Goal: Obtain resource: Download file/media

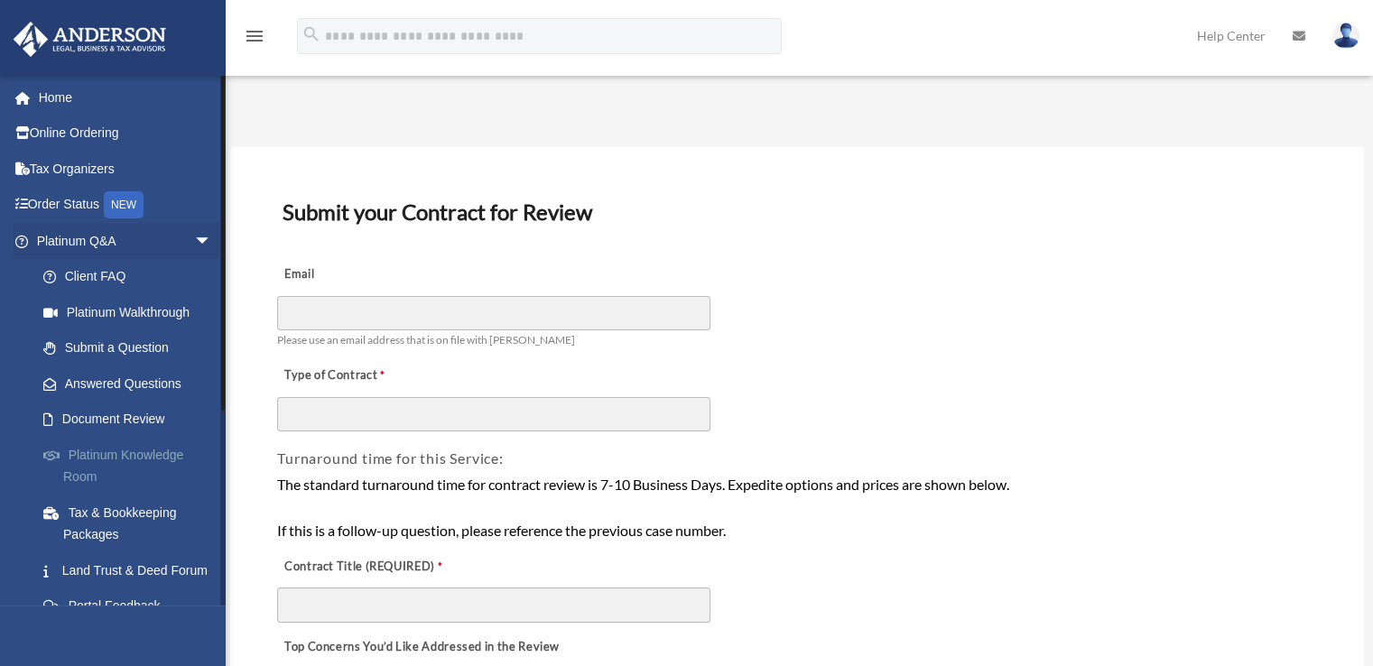
click at [126, 453] on link "Platinum Knowledge Room" at bounding box center [132, 466] width 214 height 58
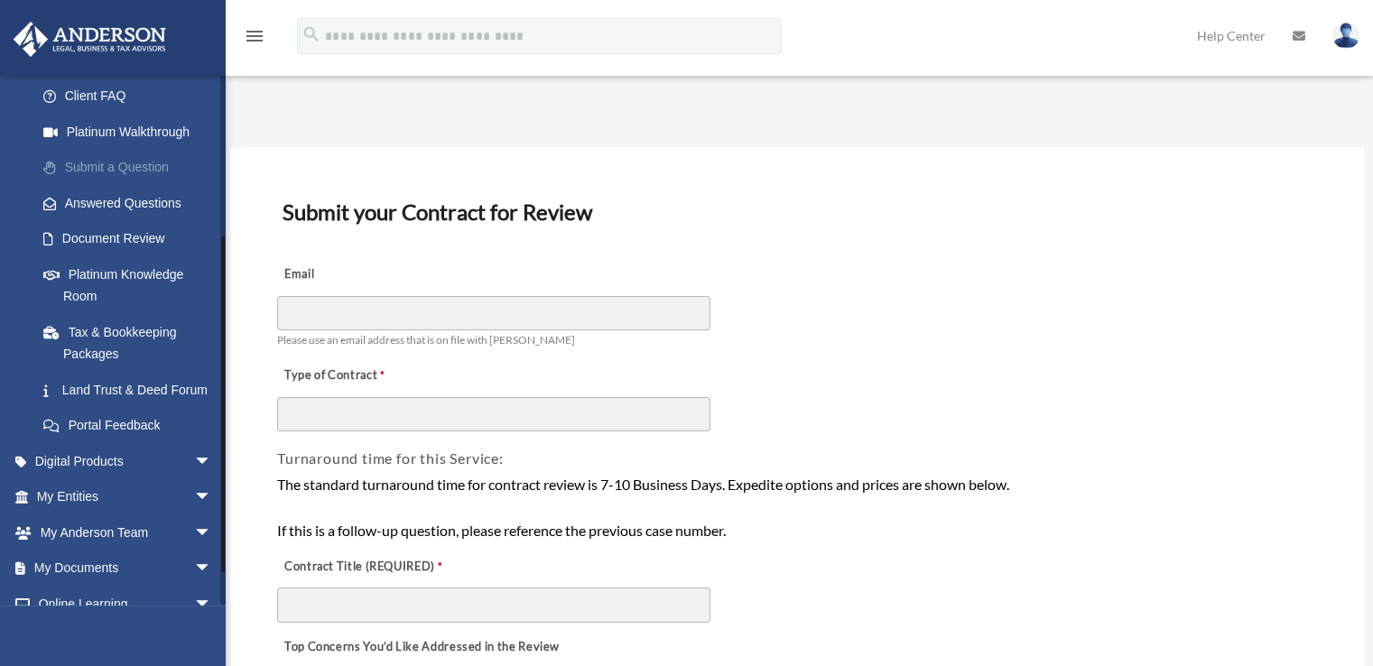
scroll to position [293, 0]
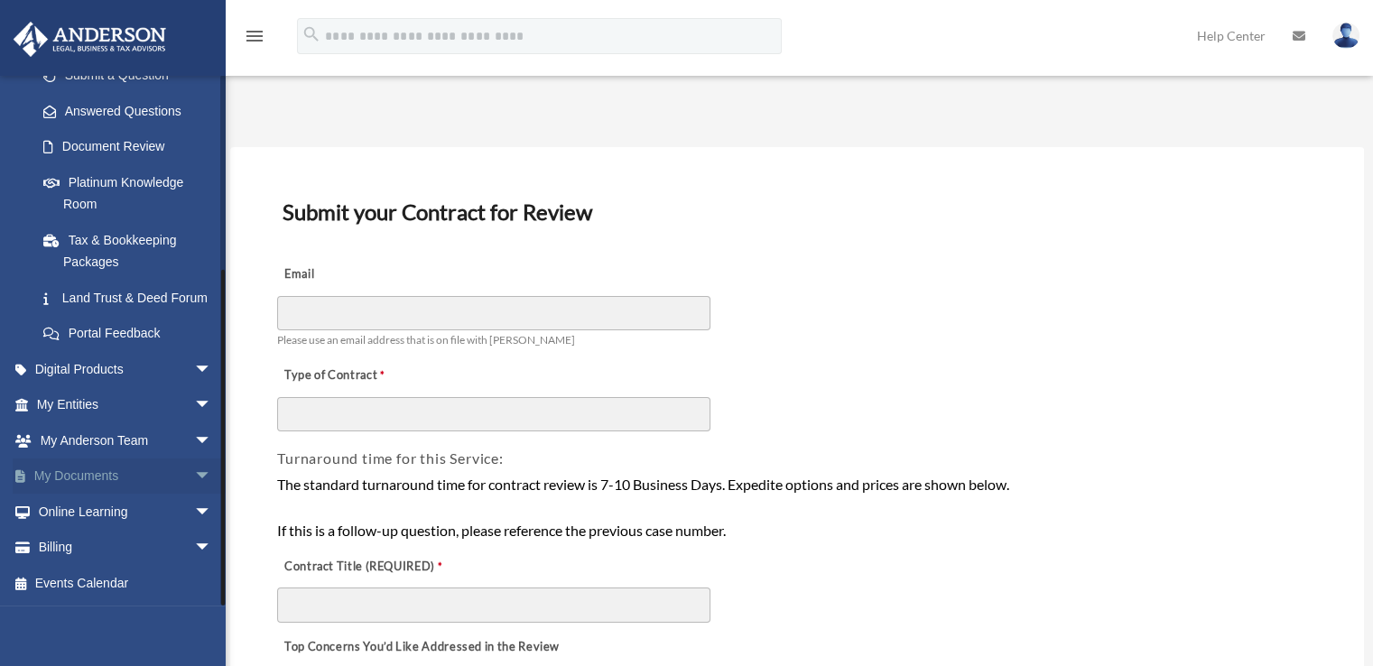
click at [194, 476] on span "arrow_drop_down" at bounding box center [212, 476] width 36 height 37
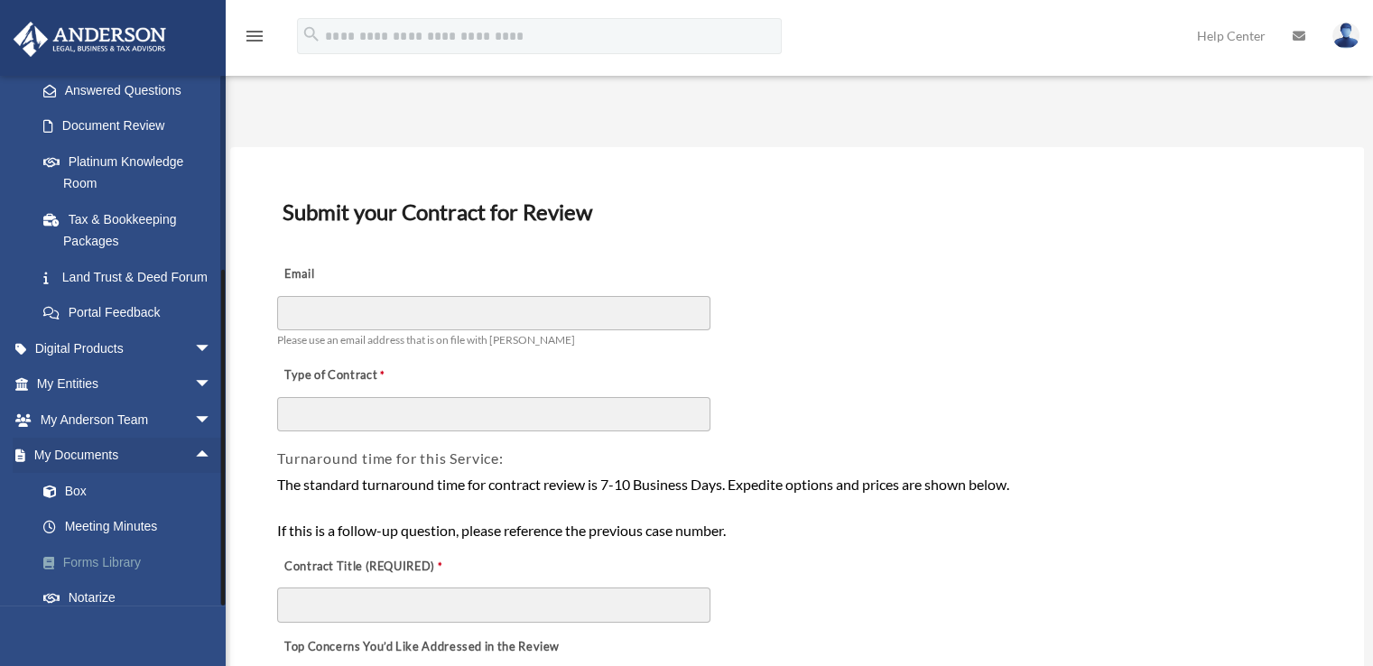
click at [111, 578] on link "Forms Library" at bounding box center [132, 562] width 214 height 36
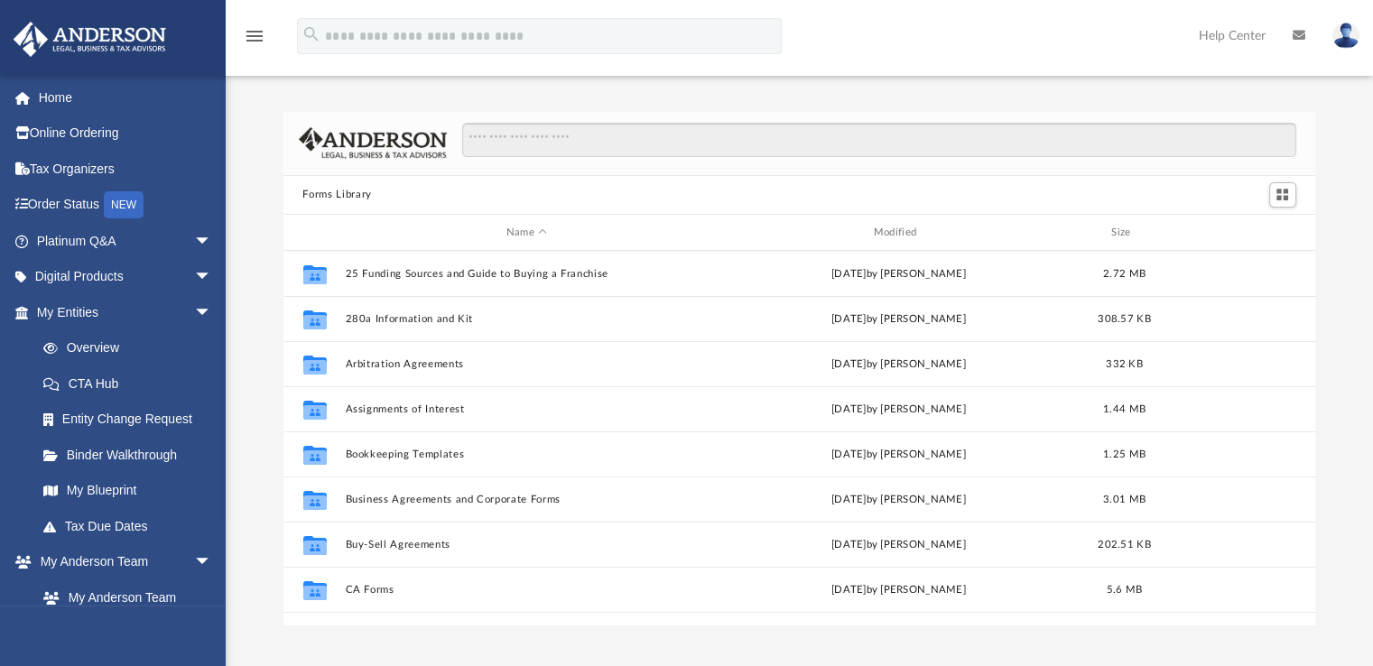
scroll to position [396, 1018]
click at [509, 145] on input "Search files and folders" at bounding box center [878, 140] width 833 height 34
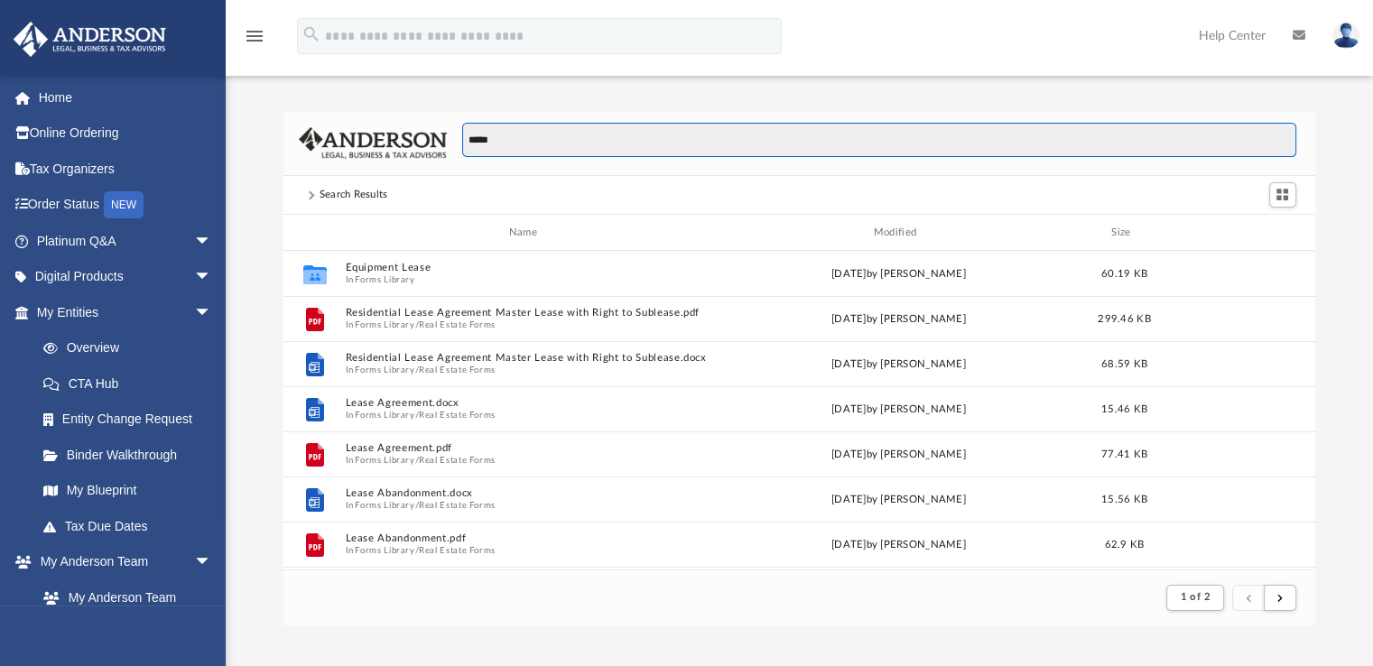
scroll to position [340, 1018]
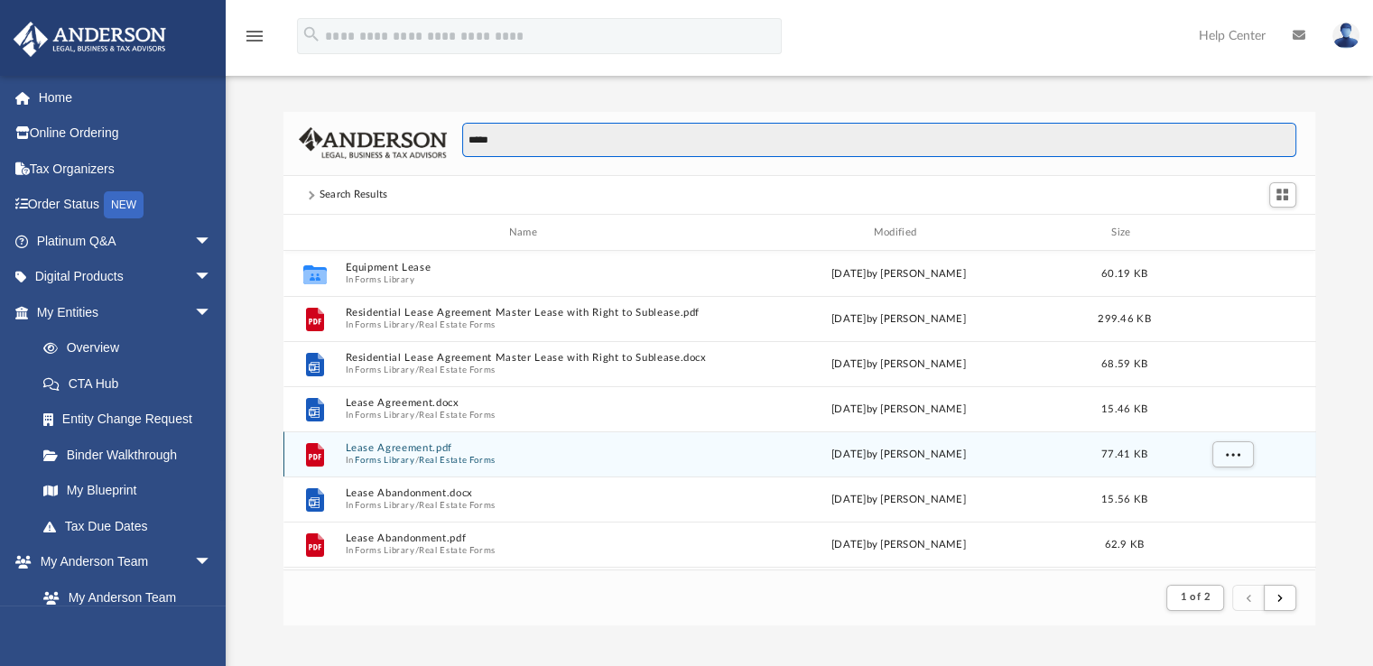
type input "*****"
click at [424, 455] on button "Real Estate Forms" at bounding box center [457, 461] width 77 height 12
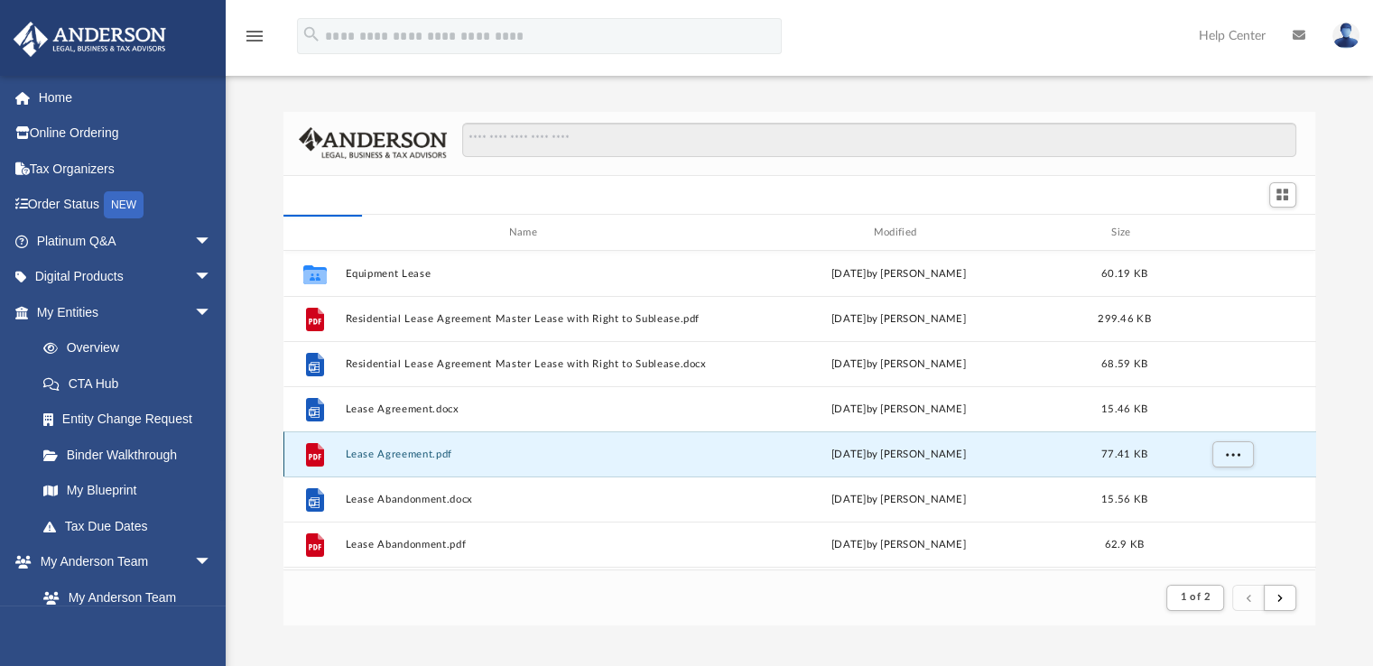
click at [430, 459] on button "Lease Agreement.pdf" at bounding box center [527, 455] width 364 height 12
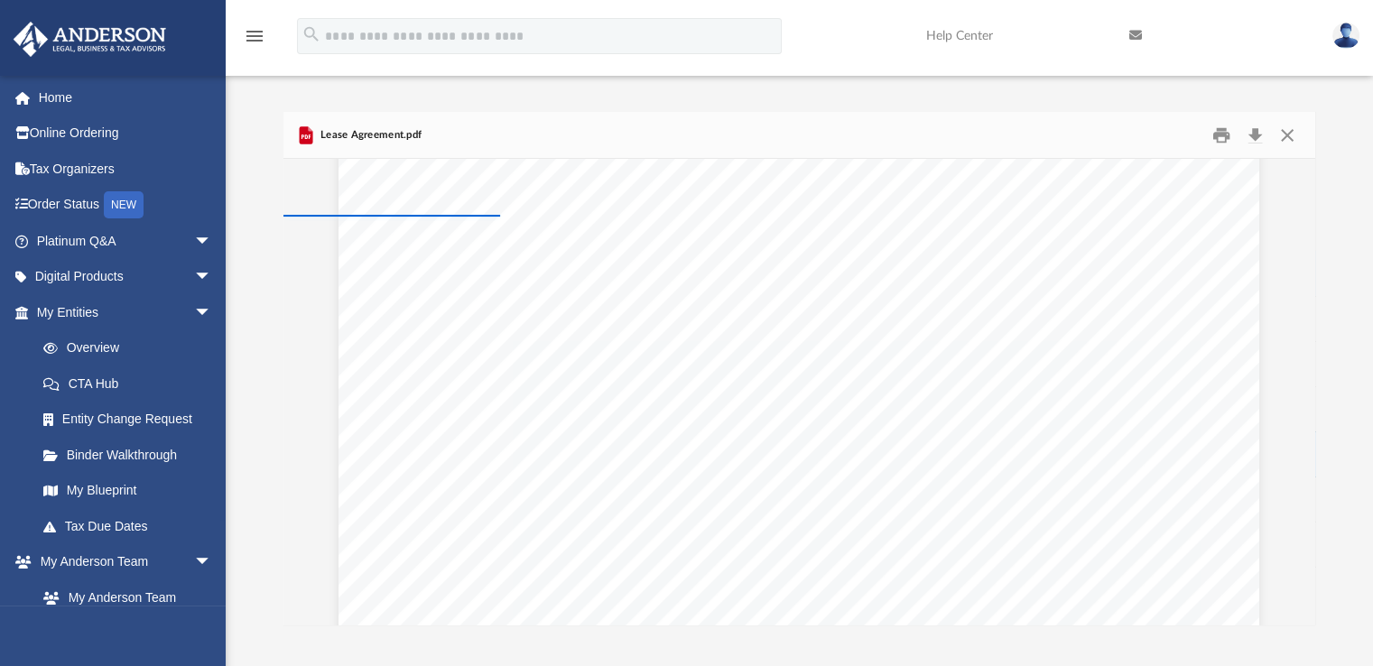
scroll to position [0, 0]
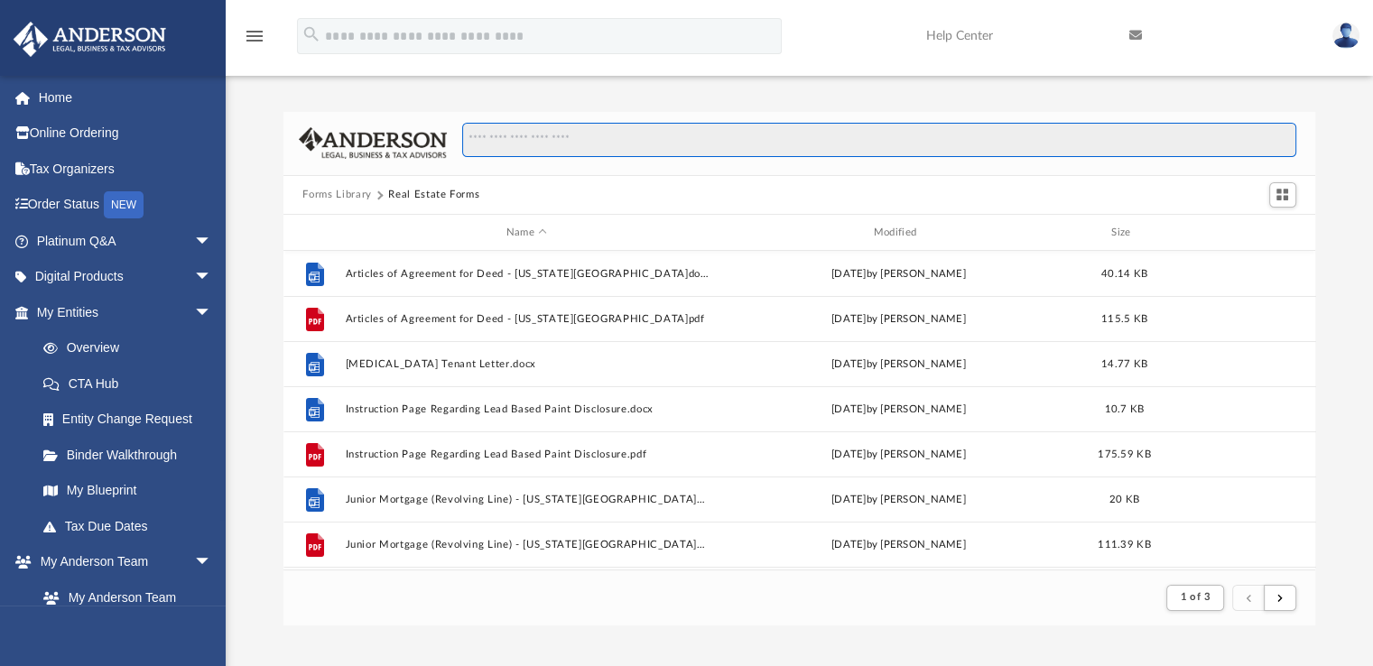
click at [634, 149] on input "Search files and folders" at bounding box center [878, 140] width 833 height 34
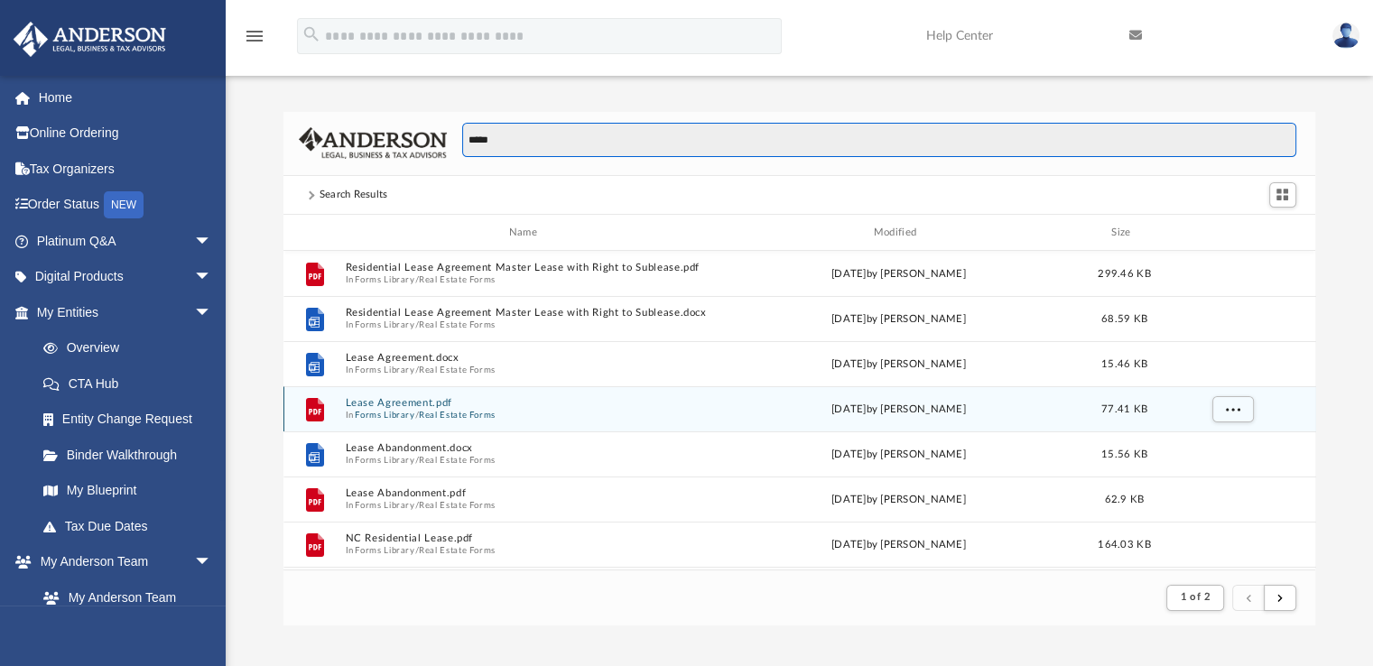
type input "*****"
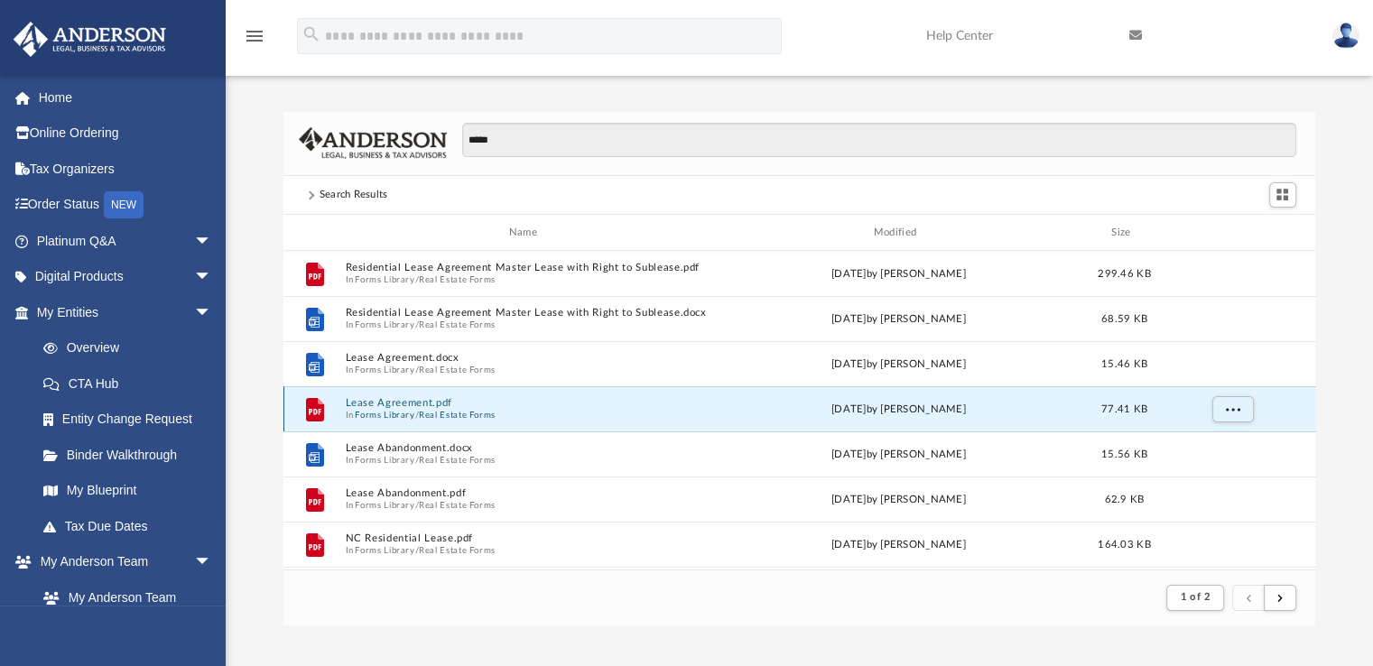
click at [414, 402] on button "Lease Agreement.pdf" at bounding box center [527, 404] width 364 height 12
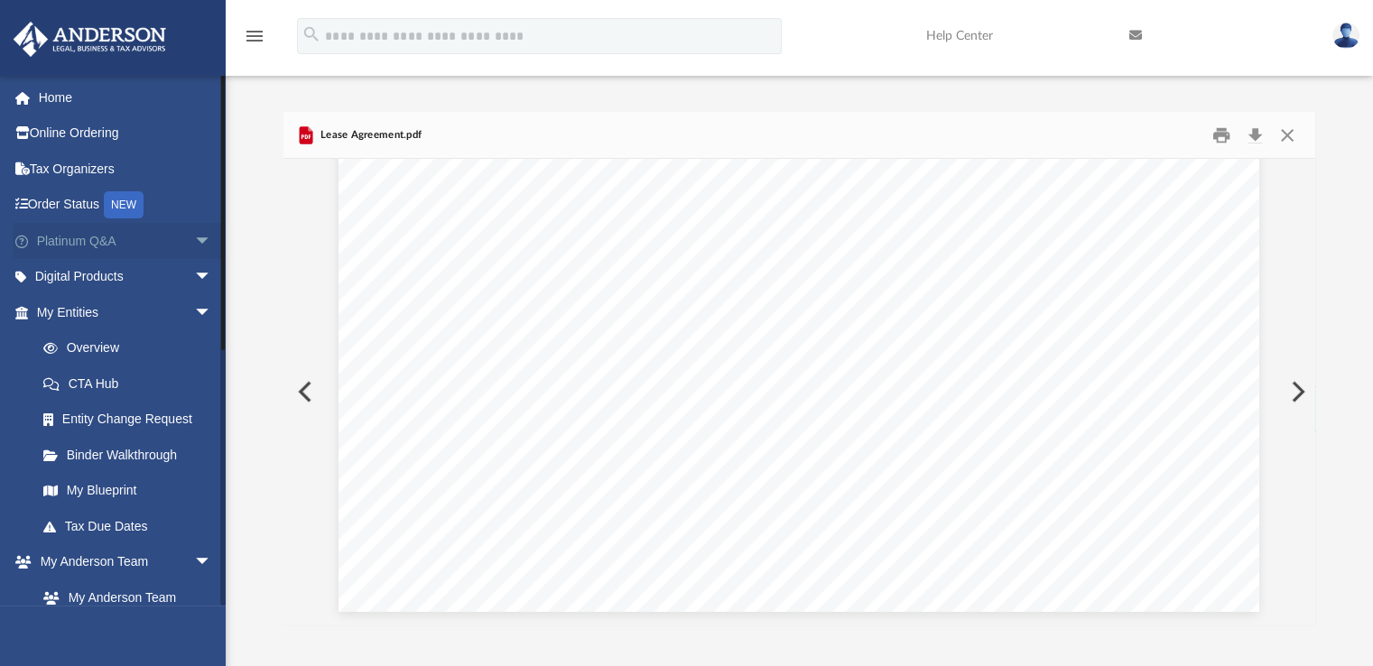
click at [194, 251] on span "arrow_drop_down" at bounding box center [212, 241] width 36 height 37
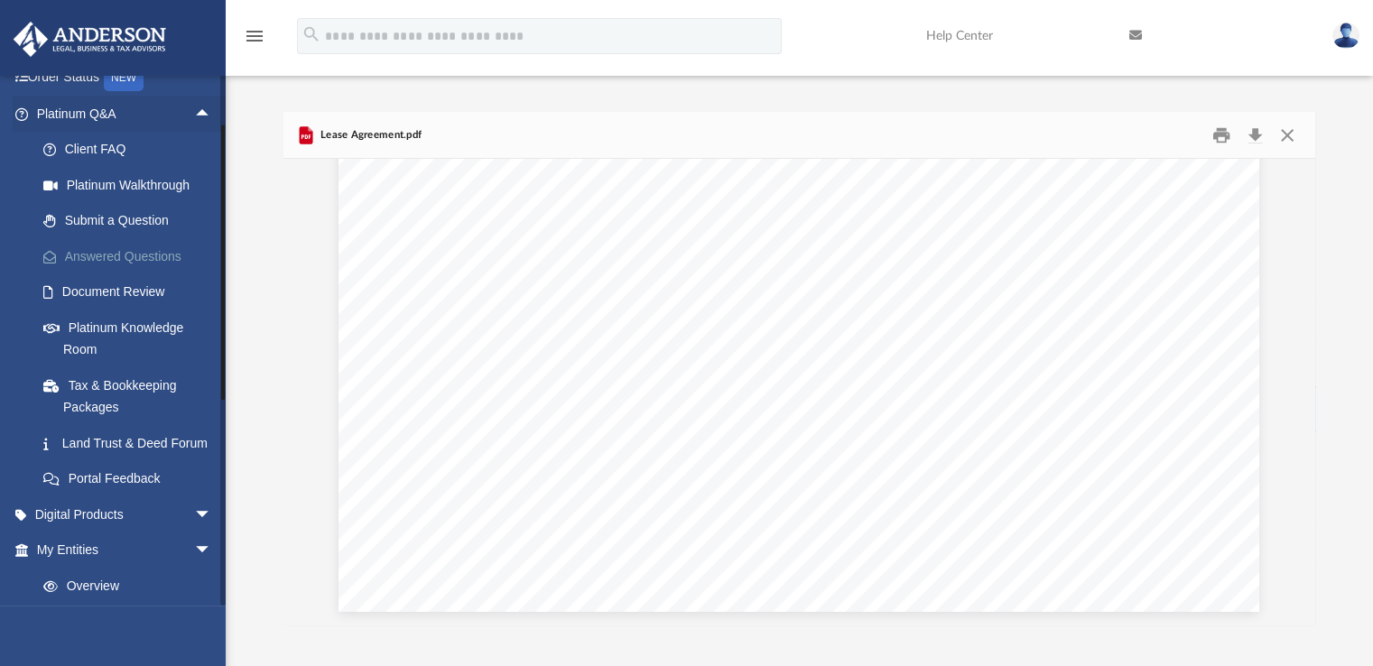
scroll to position [181, 0]
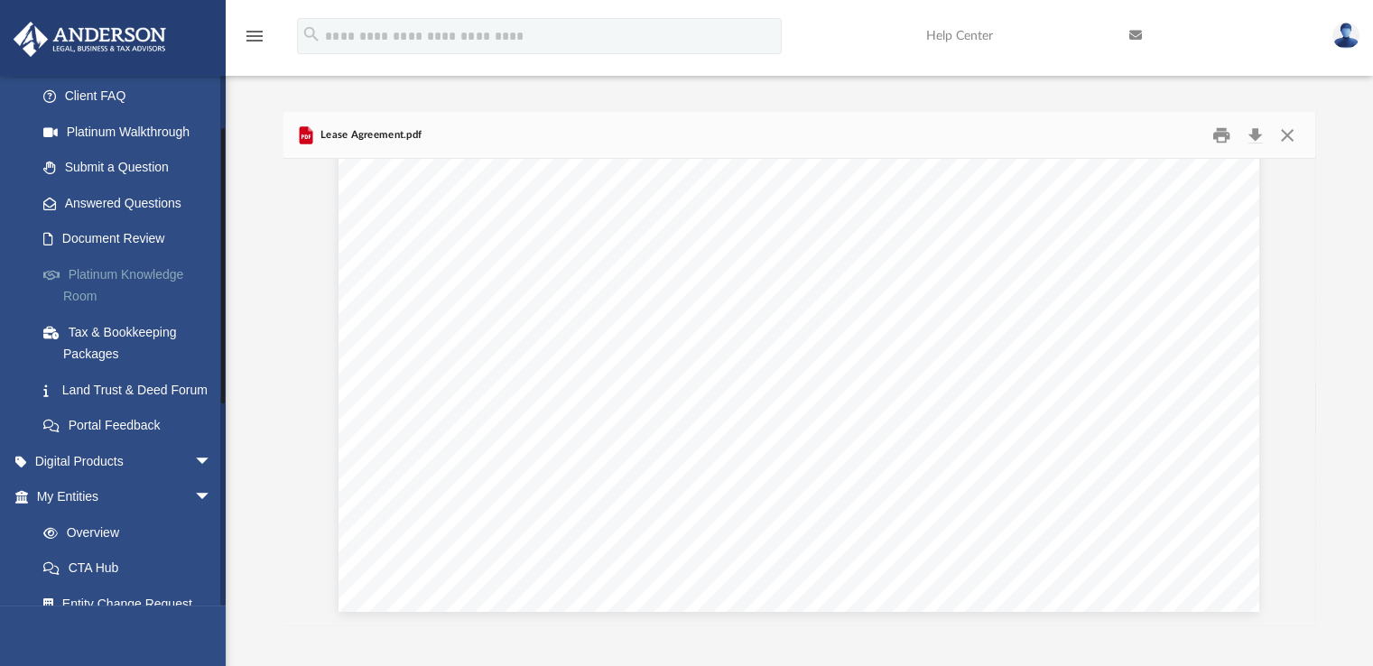
click at [93, 268] on link "Platinum Knowledge Room" at bounding box center [132, 285] width 214 height 58
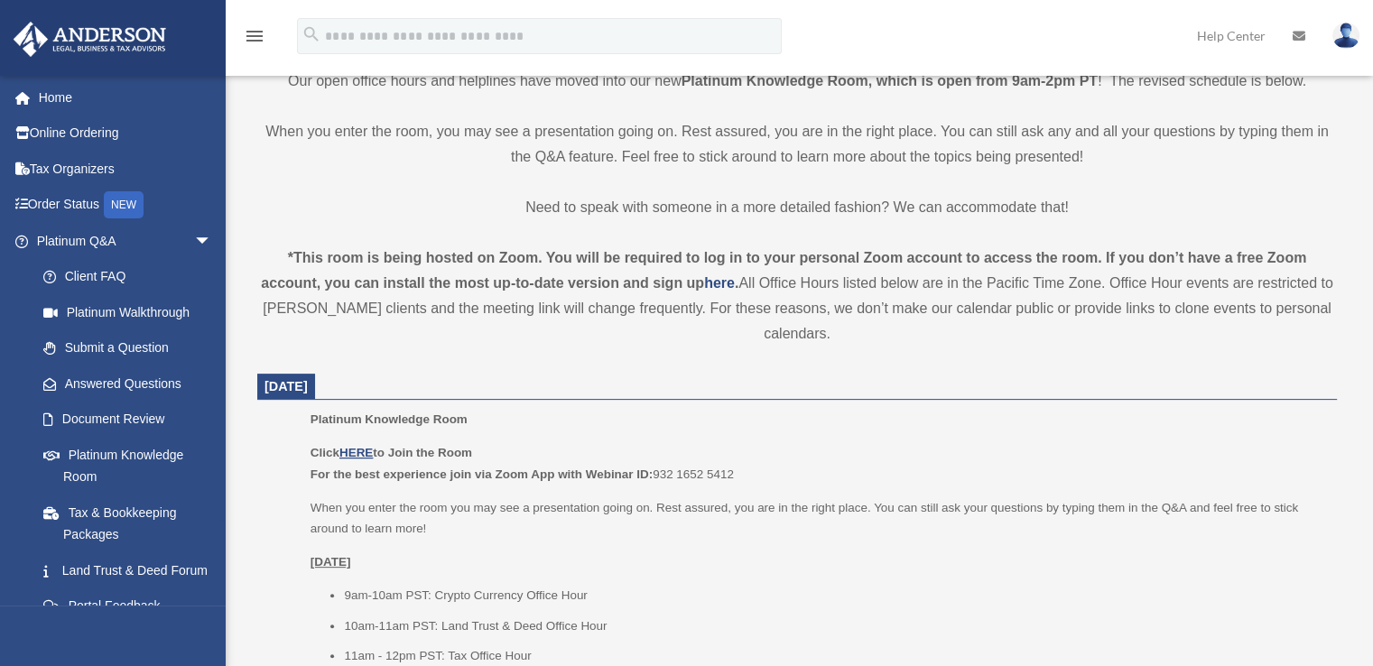
scroll to position [542, 0]
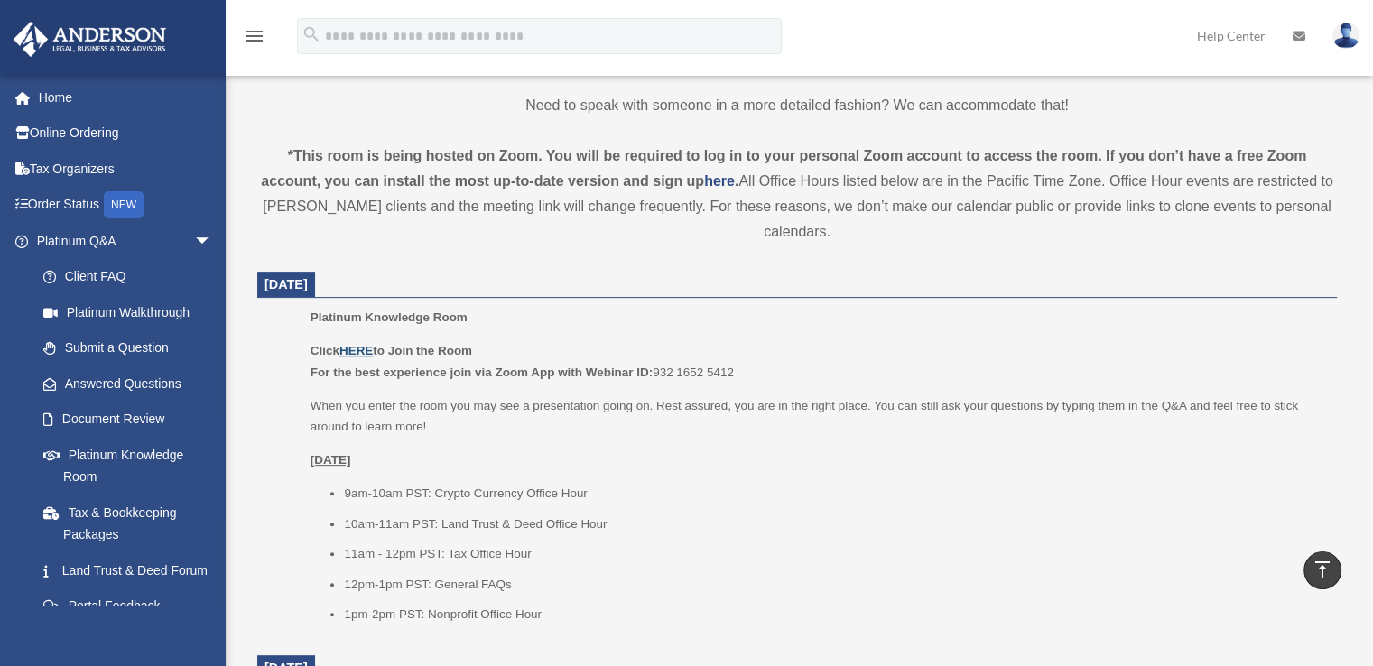
click at [350, 351] on u "HERE" at bounding box center [355, 351] width 33 height 14
click at [140, 420] on link "Document Review" at bounding box center [132, 420] width 214 height 36
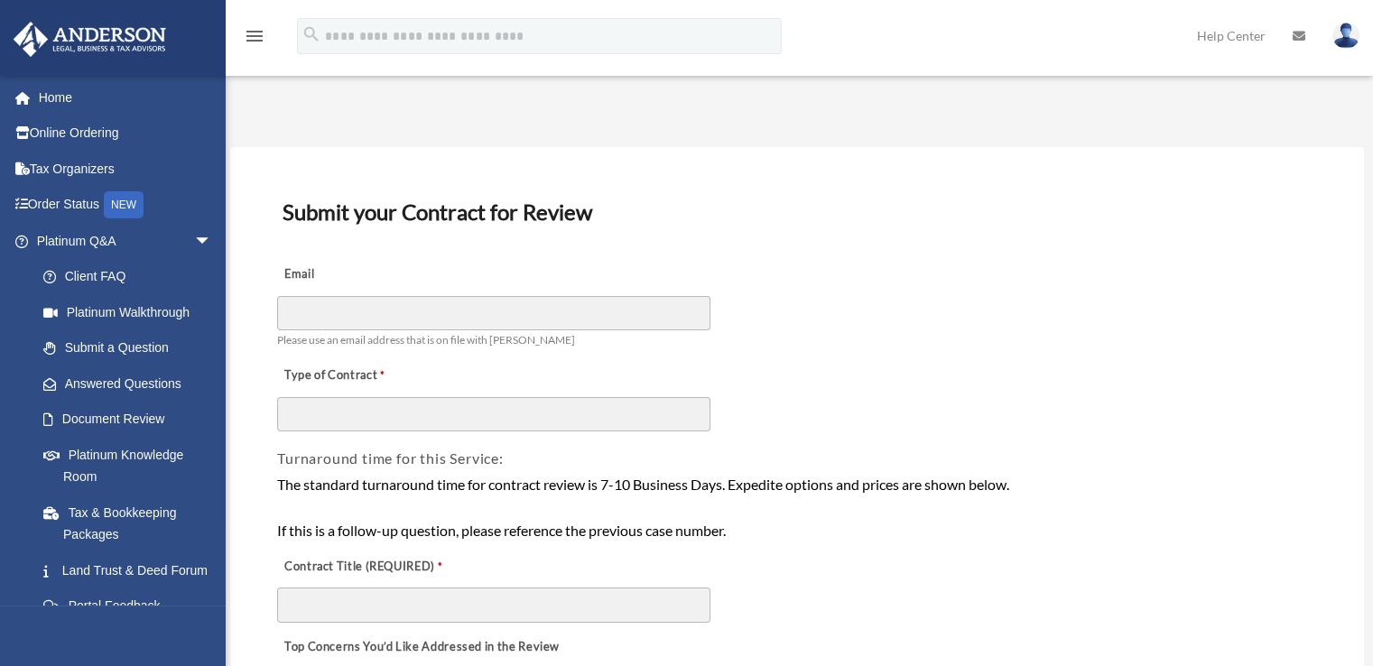
drag, startPoint x: 469, startPoint y: 102, endPoint x: 325, endPoint y: 21, distance: 165.7
